Goal: Find specific page/section: Find specific page/section

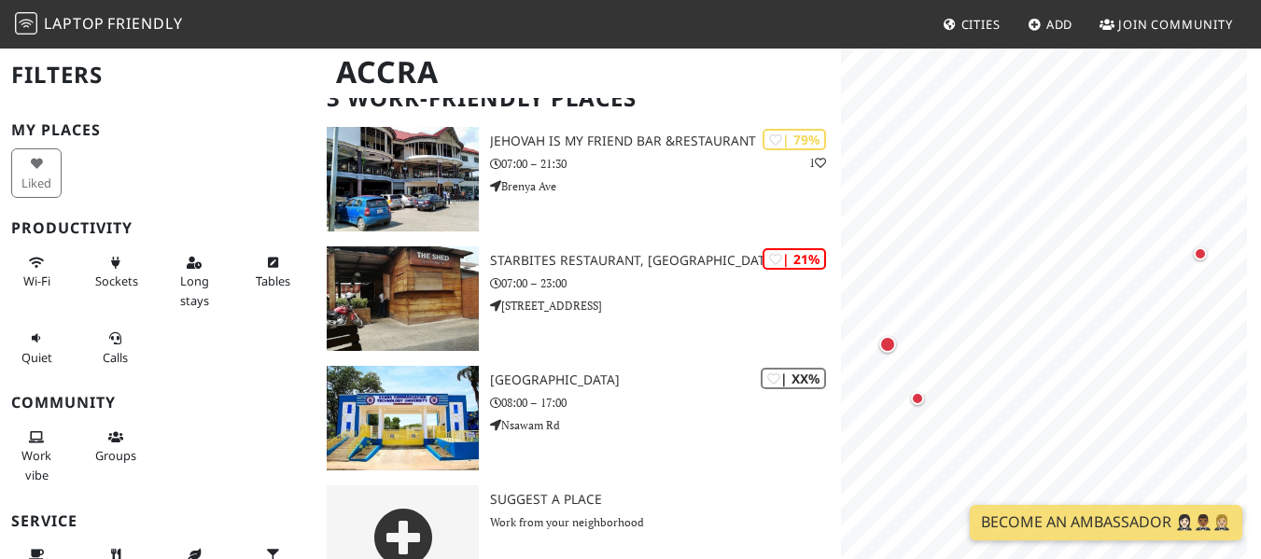
scroll to position [144, 0]
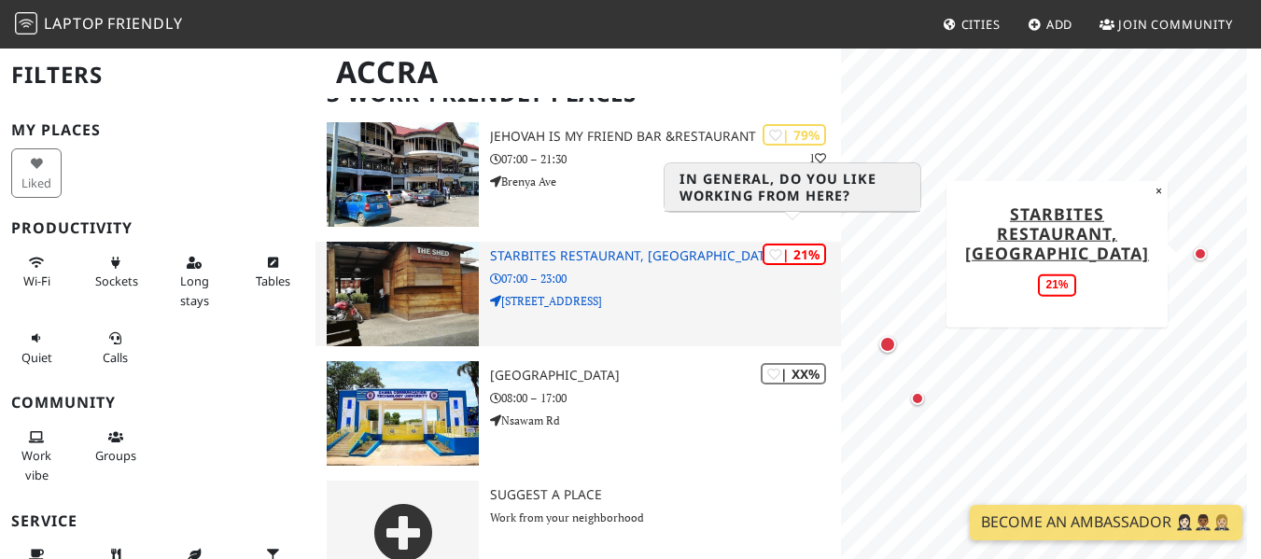
click at [777, 249] on icon at bounding box center [775, 255] width 13 height 13
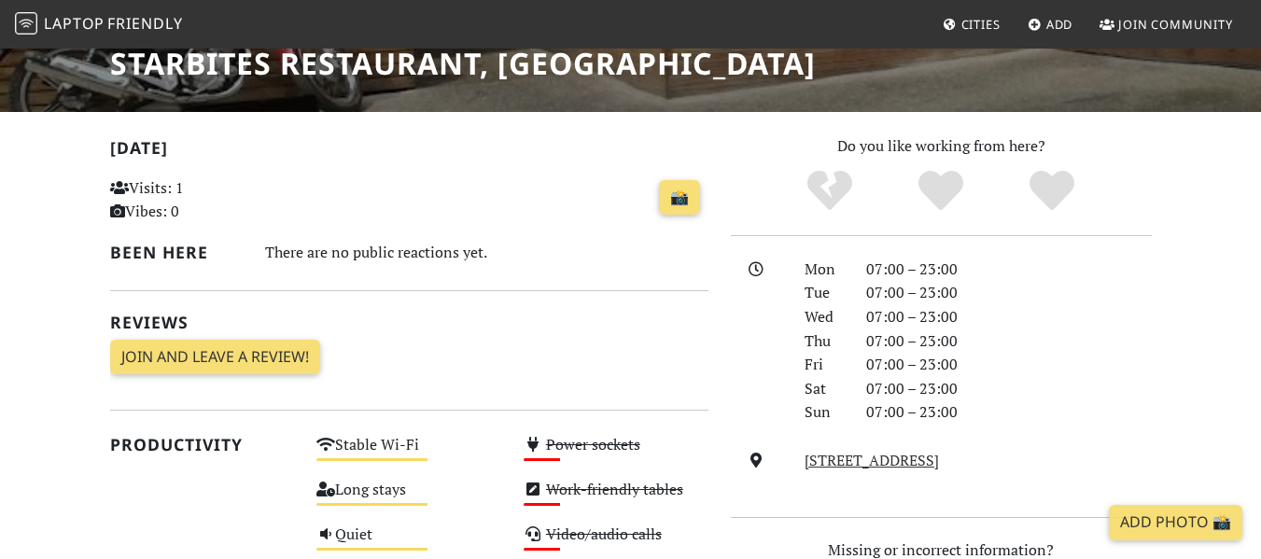
scroll to position [311, 0]
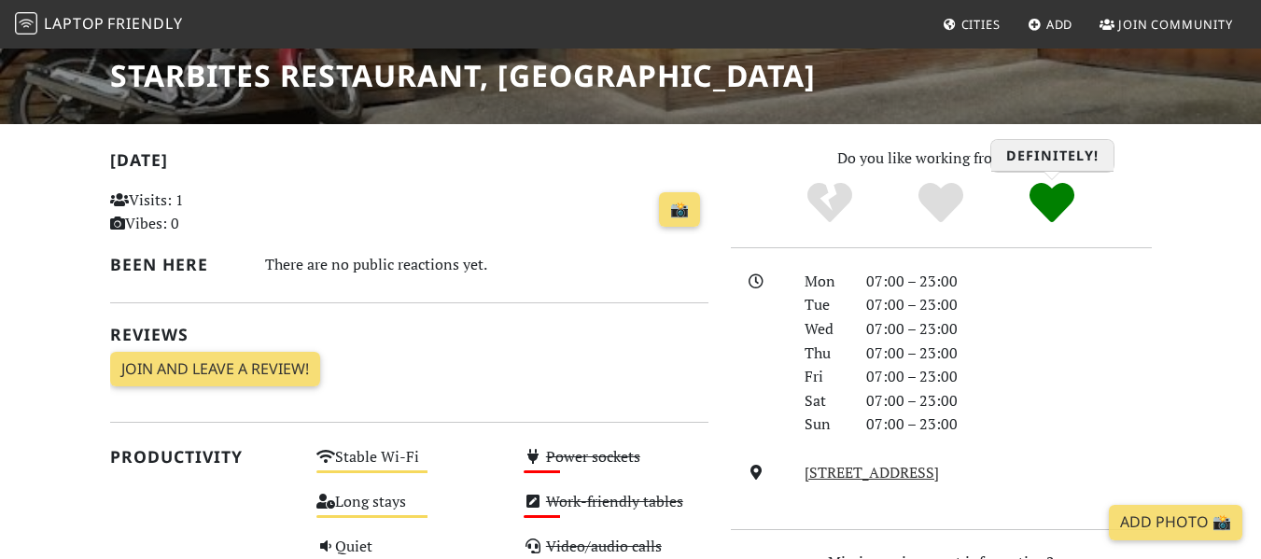
click at [1043, 203] on icon "Definitely!" at bounding box center [1051, 202] width 45 height 45
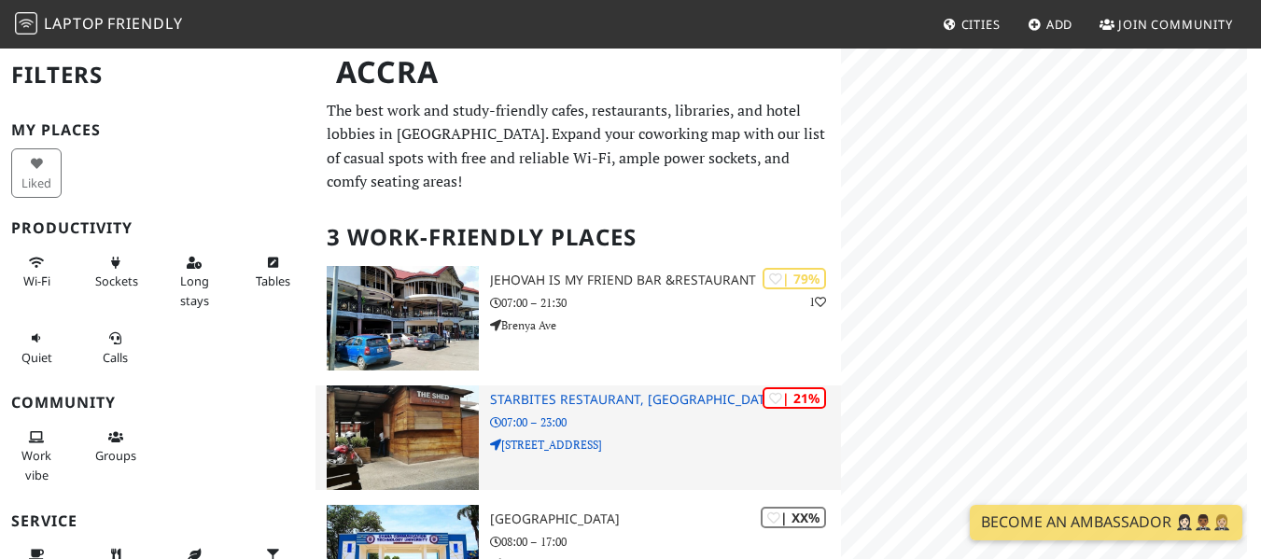
scroll to position [144, 0]
